Goal: Task Accomplishment & Management: Check status

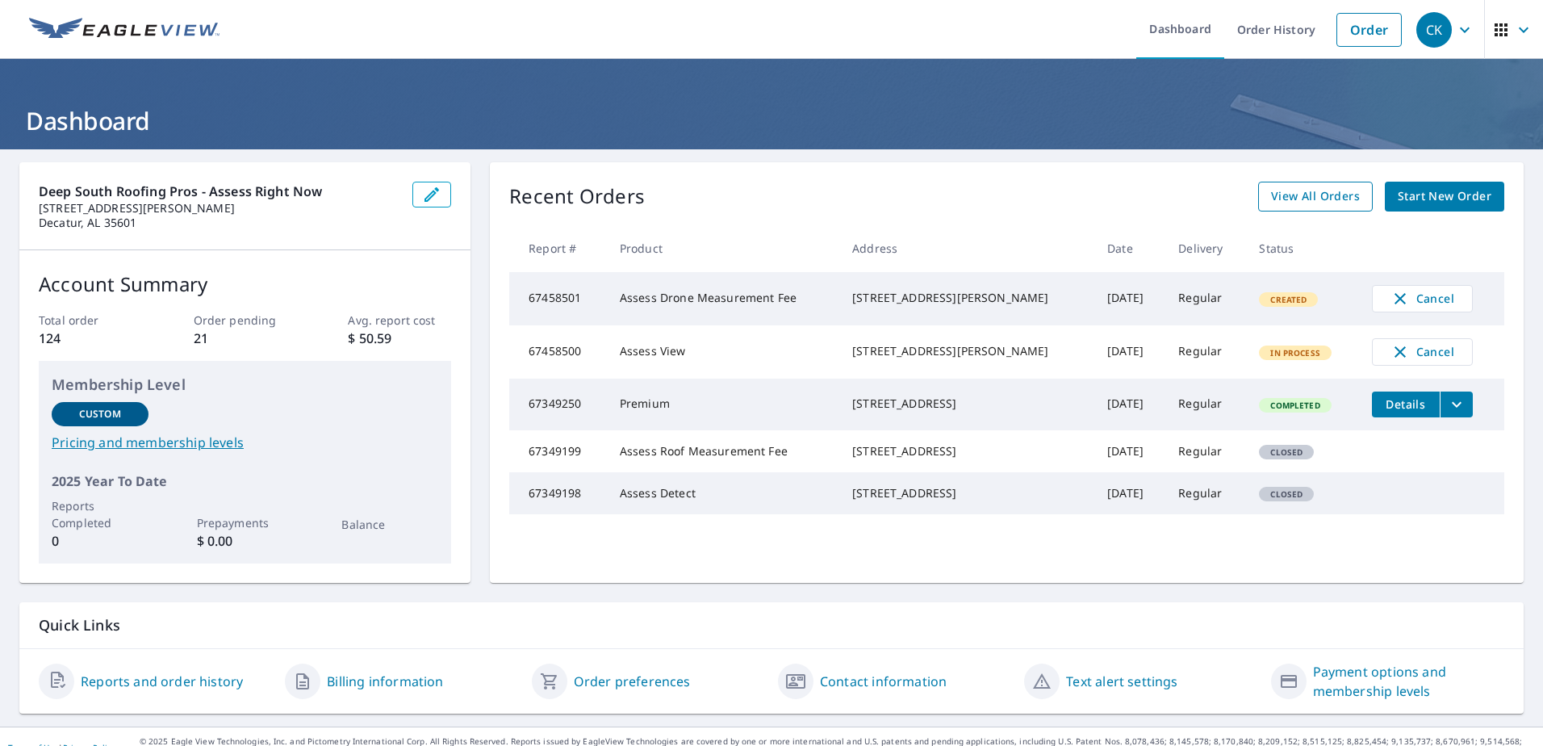
click at [1313, 199] on span "View All Orders" at bounding box center [1315, 196] width 89 height 20
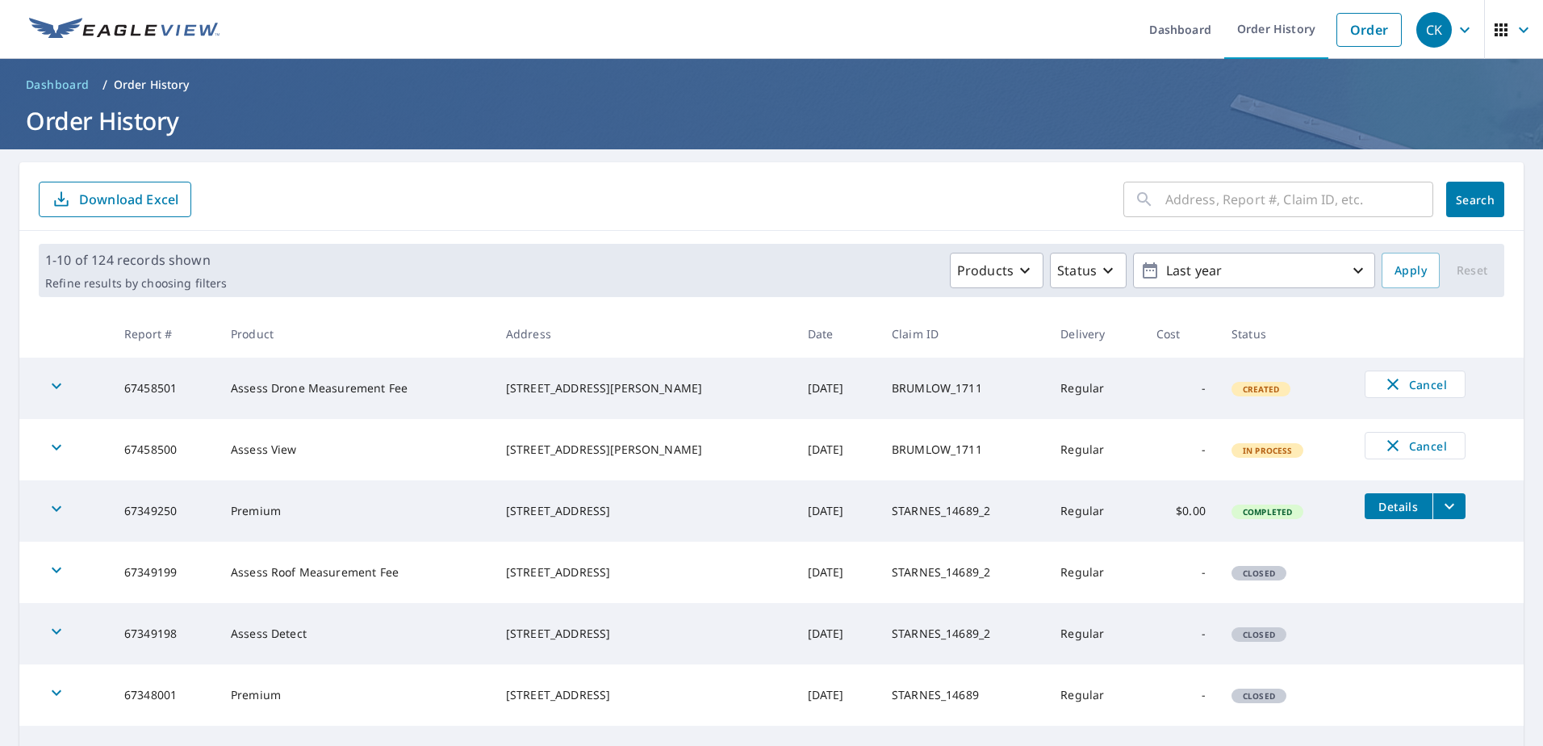
click at [1276, 205] on input "text" at bounding box center [1299, 199] width 268 height 45
type input "young"
click at [1464, 209] on button "Search" at bounding box center [1475, 200] width 58 height 36
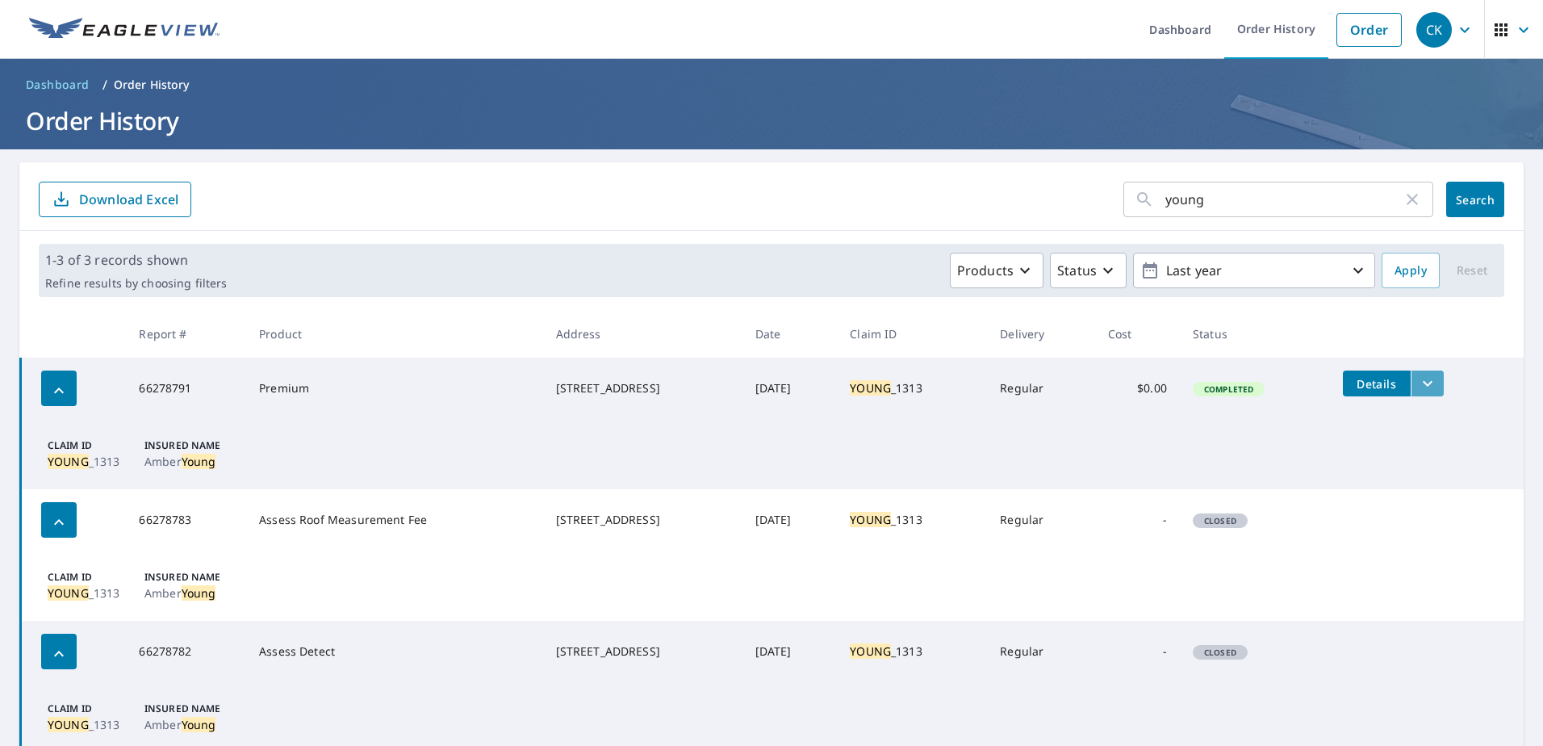
click at [1420, 380] on icon "filesDropdownBtn-66278791" at bounding box center [1427, 383] width 19 height 19
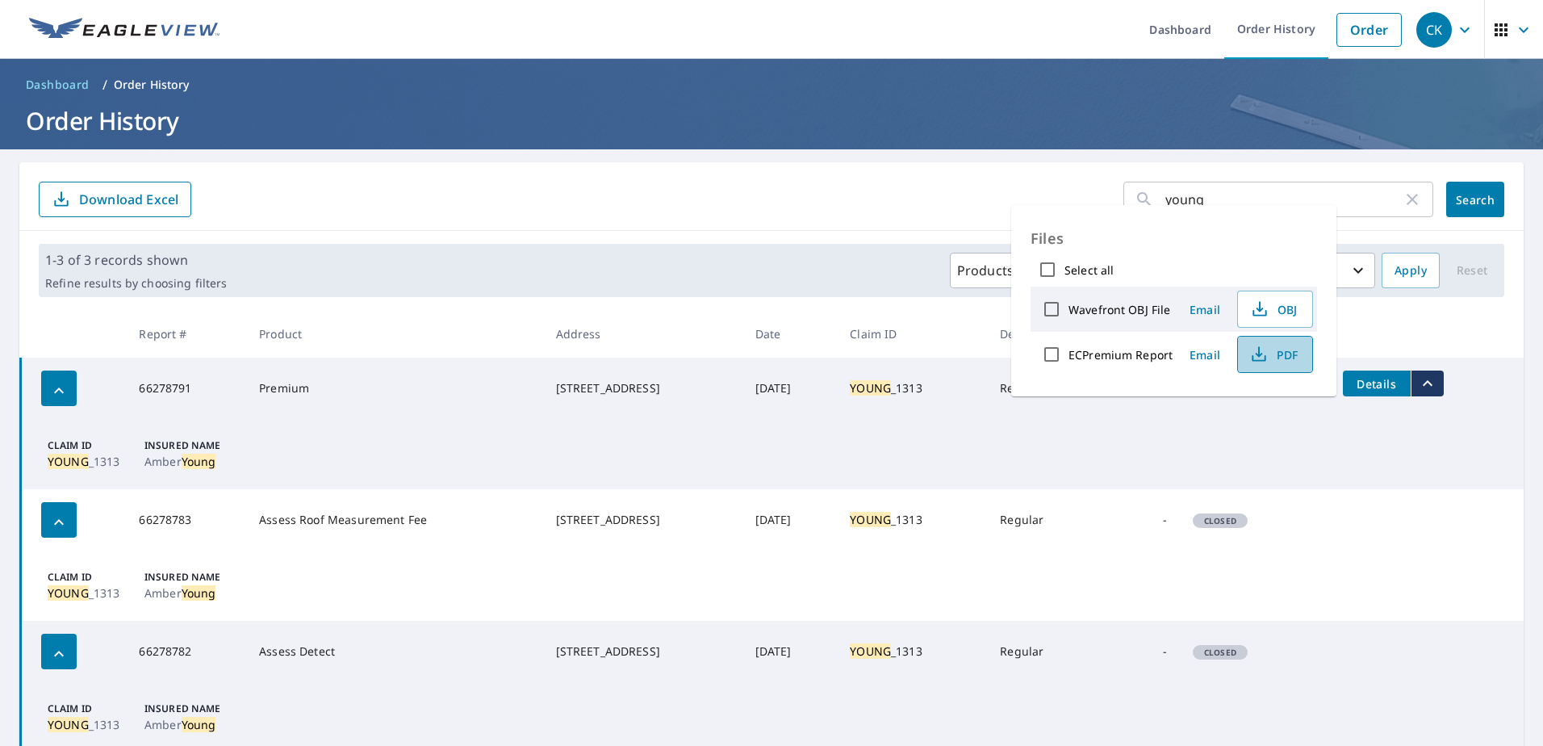
click at [1277, 351] on span "PDF" at bounding box center [1274, 354] width 52 height 19
click at [909, 178] on div "young ​ Search Download Excel" at bounding box center [771, 196] width 1504 height 69
